Goal: Information Seeking & Learning: Check status

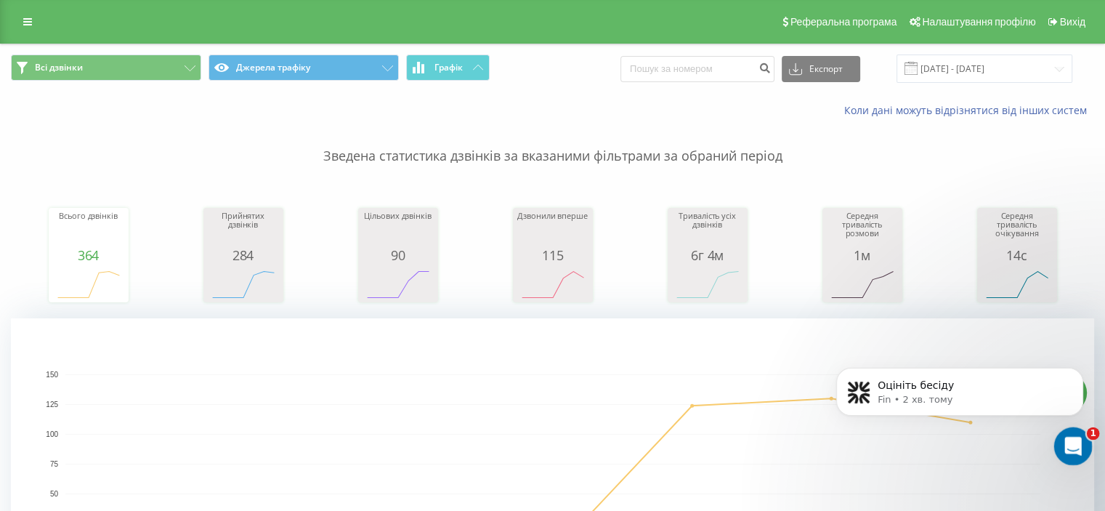
click at [1076, 452] on icon "Відкрити програму для спілкування Intercom" at bounding box center [1071, 444] width 24 height 24
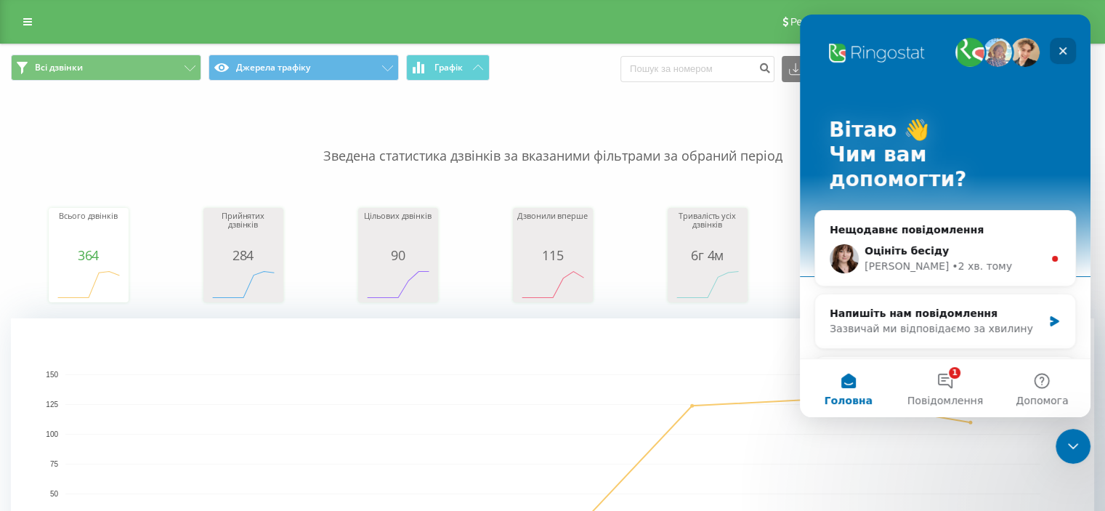
click at [1066, 51] on icon "Закрити" at bounding box center [1063, 51] width 12 height 12
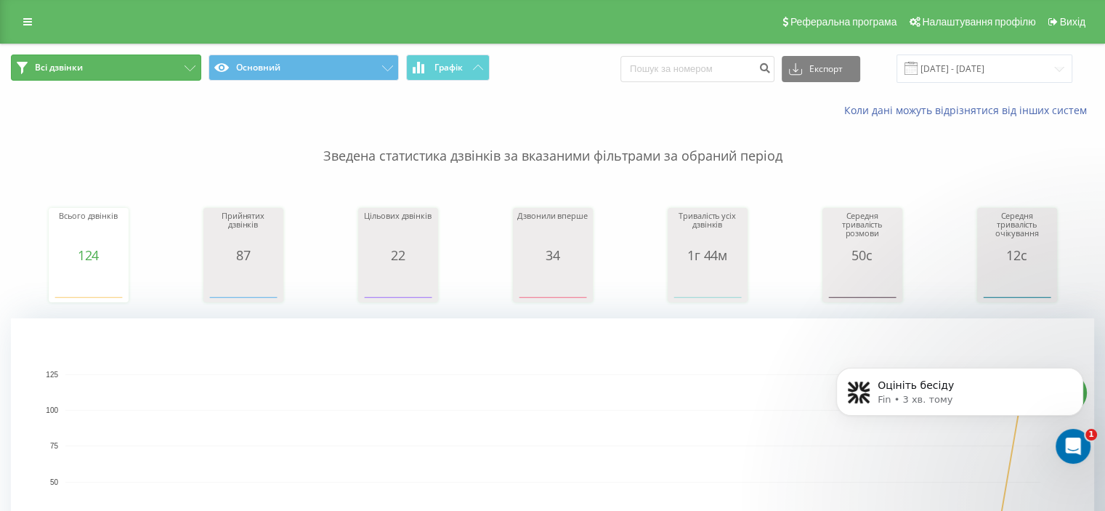
click at [191, 66] on icon at bounding box center [189, 68] width 11 height 6
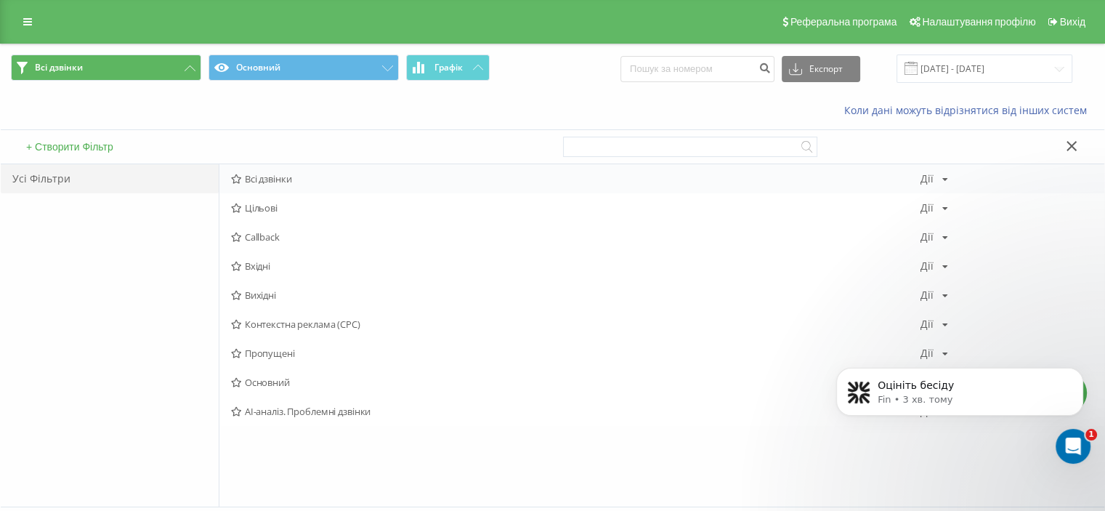
click at [265, 184] on div "Всі дзвінки Дії Редагувати Копіювати Видалити За замовчуванням Поділитися" at bounding box center [661, 178] width 885 height 29
click at [253, 179] on span "Всі дзвінки" at bounding box center [575, 179] width 689 height 10
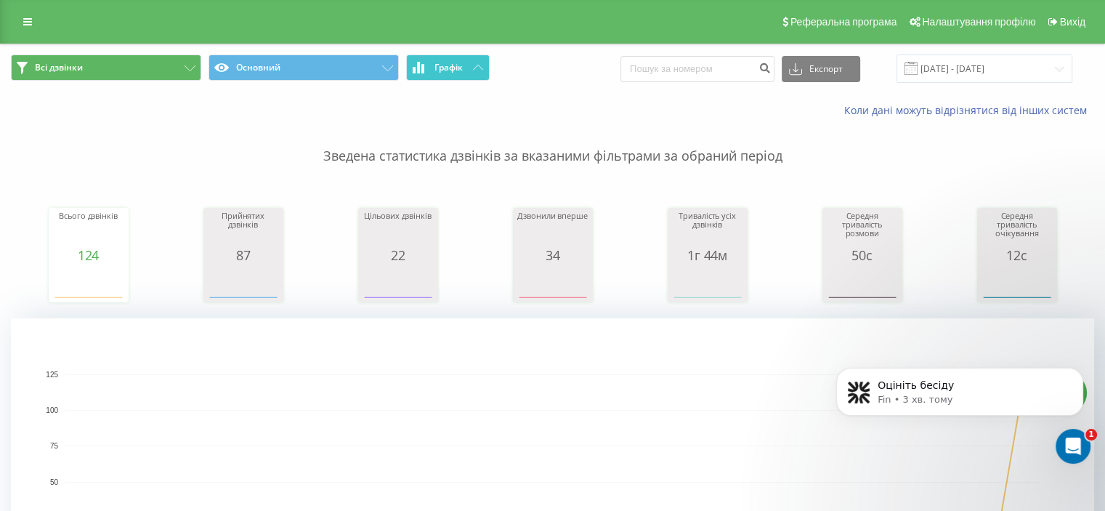
click at [481, 70] on icon at bounding box center [478, 67] width 10 height 5
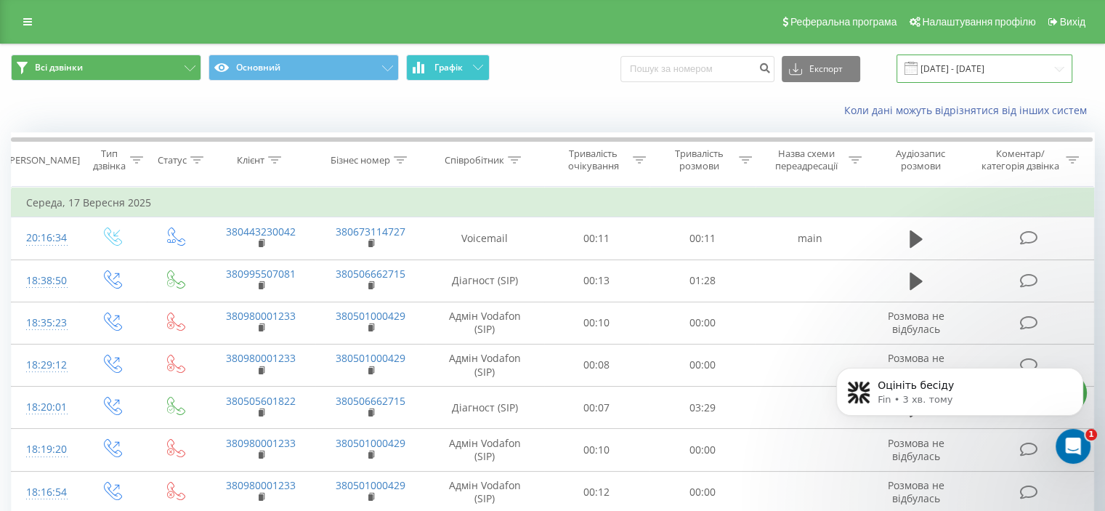
click at [1036, 72] on input "17.08.2025 - 17.09.2025" at bounding box center [984, 68] width 176 height 28
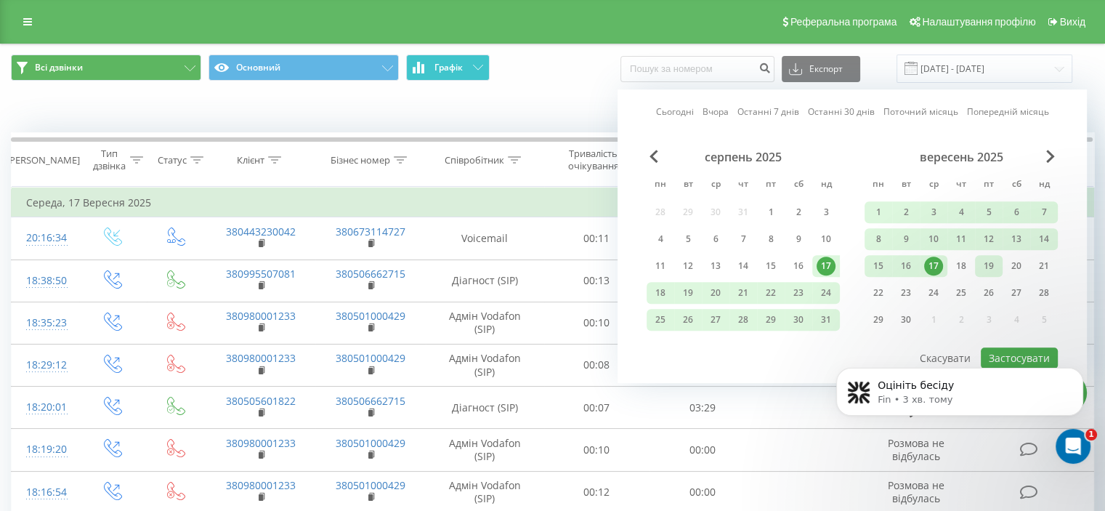
click at [981, 264] on div "19" at bounding box center [988, 265] width 19 height 19
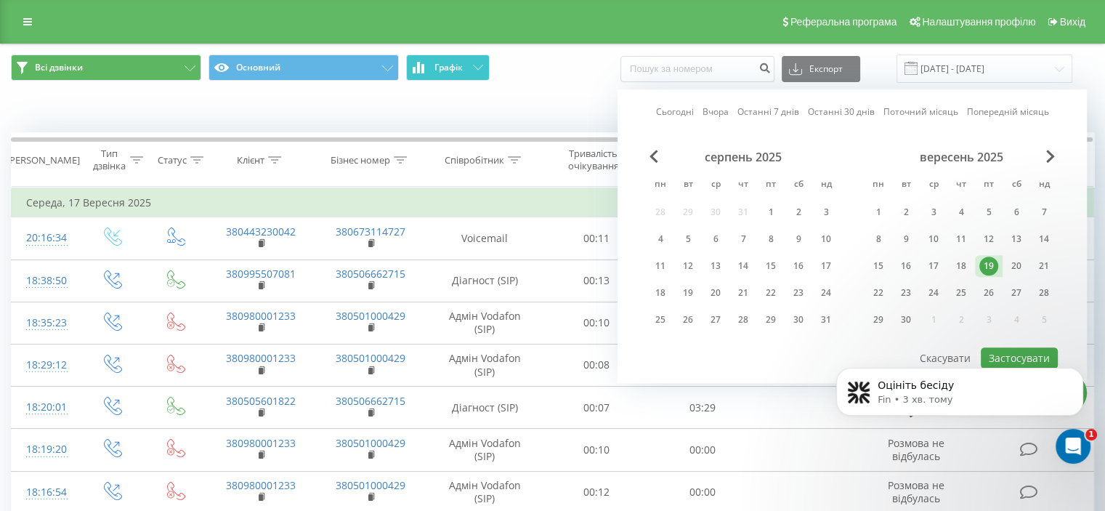
click at [1030, 353] on body "Оцініть бесіду Fin • 3 хв. тому" at bounding box center [959, 404] width 279 height 123
click at [1018, 362] on body "Оцініть бесіду Fin • 3 хв. тому" at bounding box center [959, 404] width 279 height 123
click at [1020, 356] on body "Оцініть бесіду Fin • 3 хв. тому" at bounding box center [959, 404] width 279 height 123
click at [1017, 355] on body "Оцініть бесіду Fin • 3 хв. тому" at bounding box center [959, 404] width 279 height 123
click at [1015, 355] on body "Оцініть бесіду Fin • 3 хв. тому" at bounding box center [959, 404] width 279 height 123
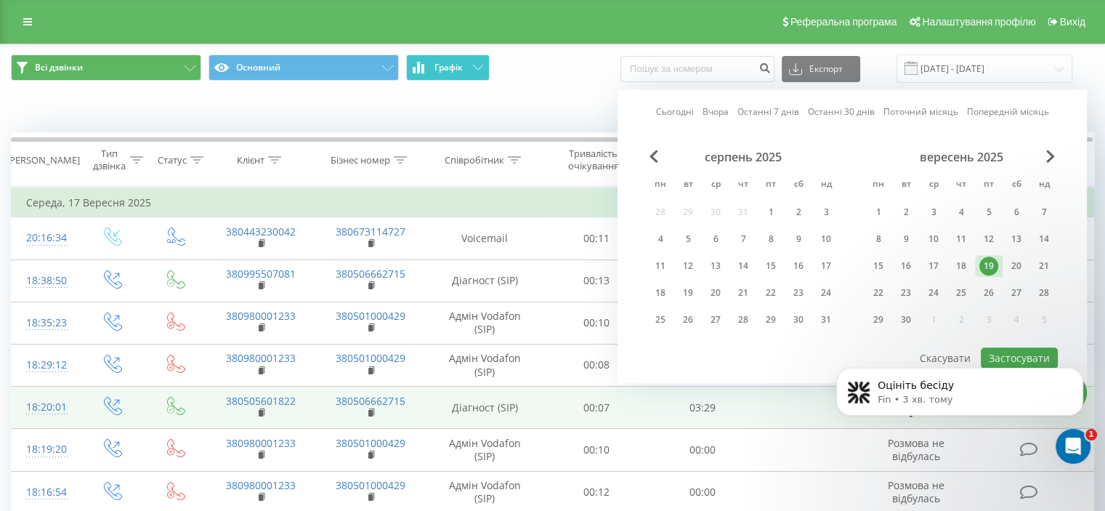
click at [761, 412] on td at bounding box center [810, 407] width 110 height 42
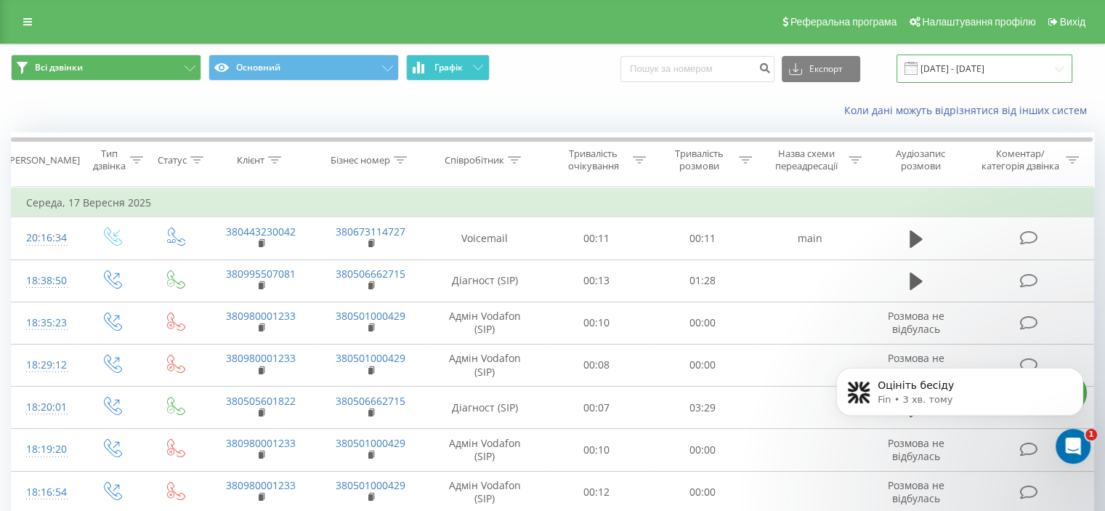
click at [1014, 68] on input "17.08.2025 - 17.09.2025" at bounding box center [984, 68] width 176 height 28
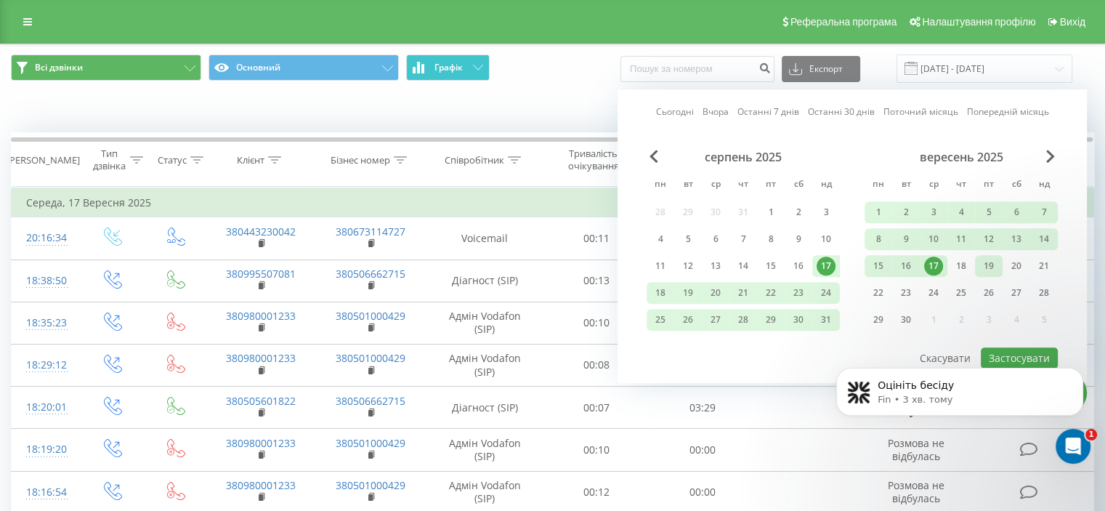
click at [982, 265] on div "19" at bounding box center [988, 265] width 19 height 19
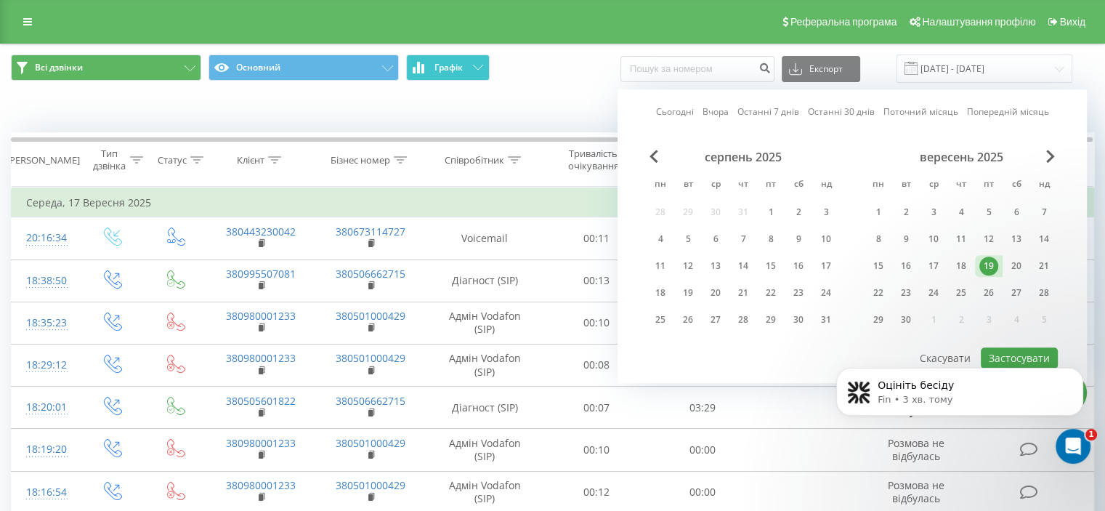
click at [1025, 357] on body "Оцініть бесіду Fin • 3 хв. тому" at bounding box center [959, 404] width 279 height 123
click at [1083, 373] on button "Dismiss notification" at bounding box center [1078, 371] width 19 height 19
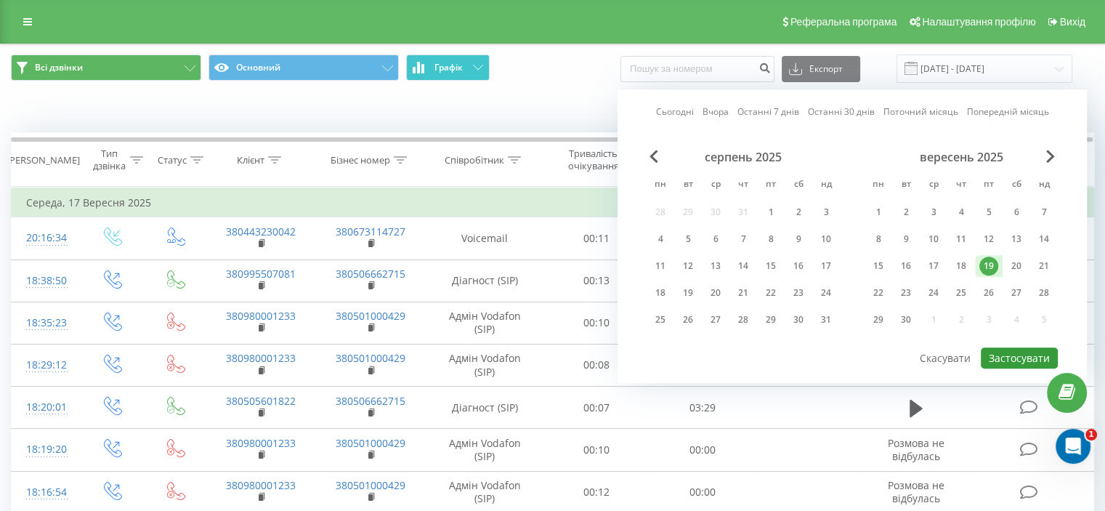
click at [1030, 354] on button "Застосувати" at bounding box center [1018, 357] width 77 height 21
type input "[DATE] - [DATE]"
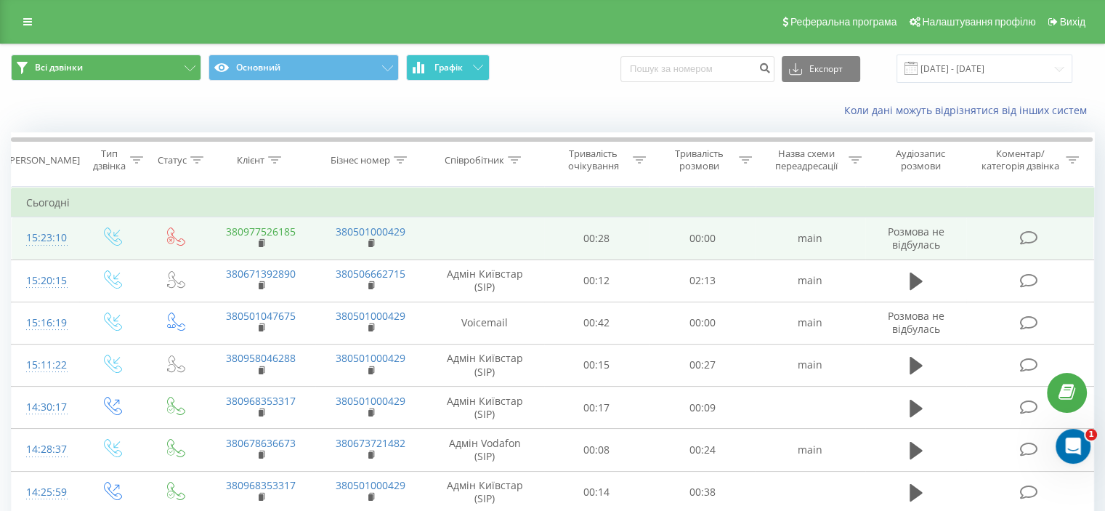
click at [284, 232] on link "380977526185" at bounding box center [261, 231] width 70 height 14
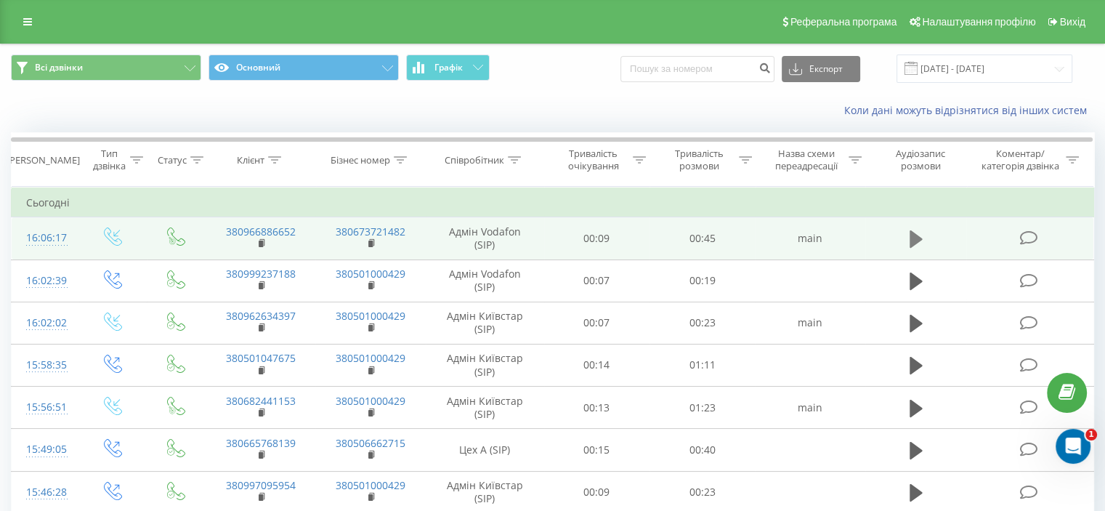
click at [911, 235] on icon at bounding box center [915, 238] width 13 height 17
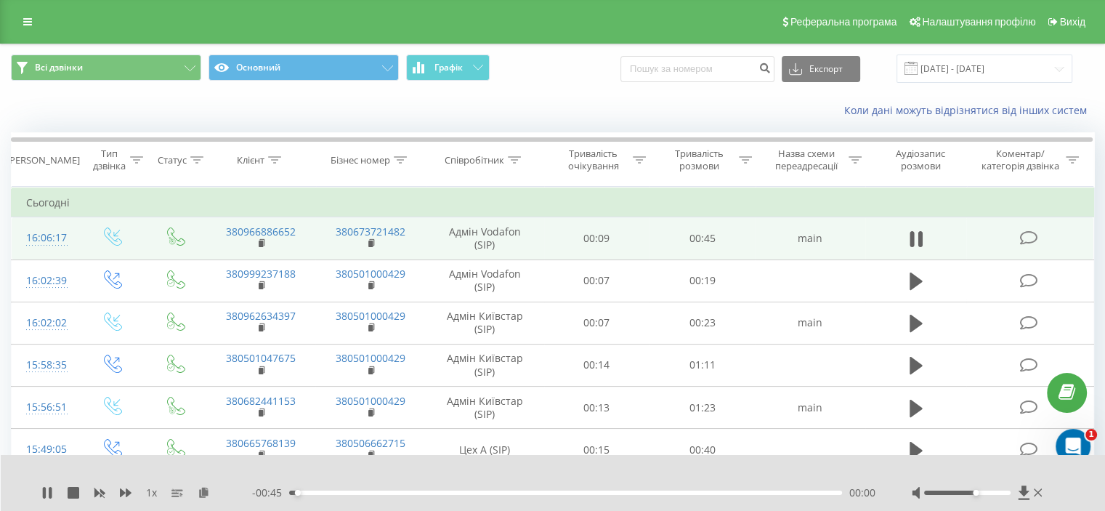
click at [978, 491] on div at bounding box center [967, 492] width 86 height 4
click at [985, 493] on div at bounding box center [967, 492] width 86 height 4
click at [995, 493] on div at bounding box center [967, 492] width 86 height 4
click at [917, 248] on icon at bounding box center [915, 239] width 13 height 20
